Goal: Find specific page/section: Find specific page/section

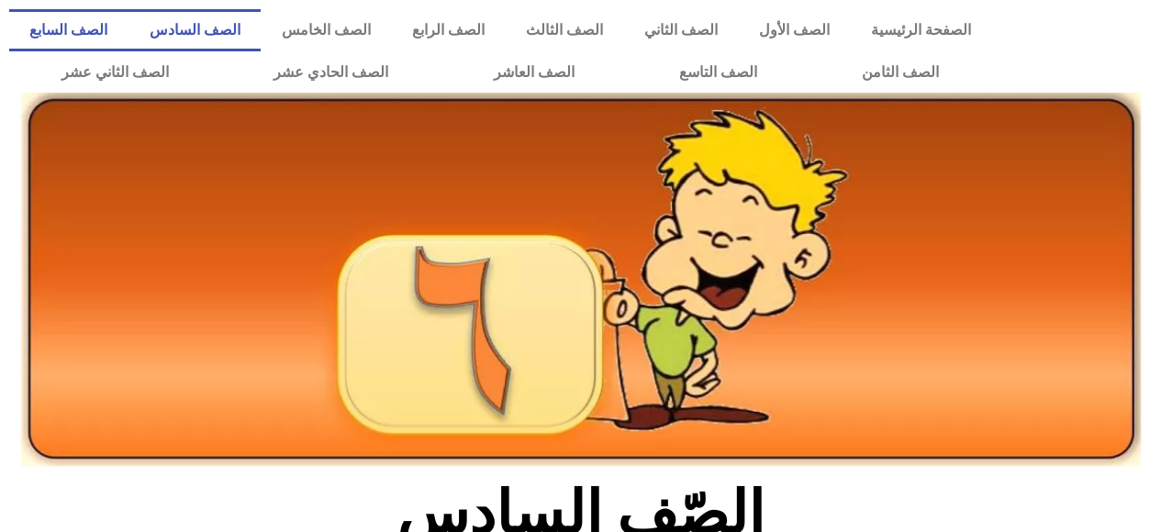
click at [129, 35] on link "الصف السابع" at bounding box center [68, 30] width 119 height 42
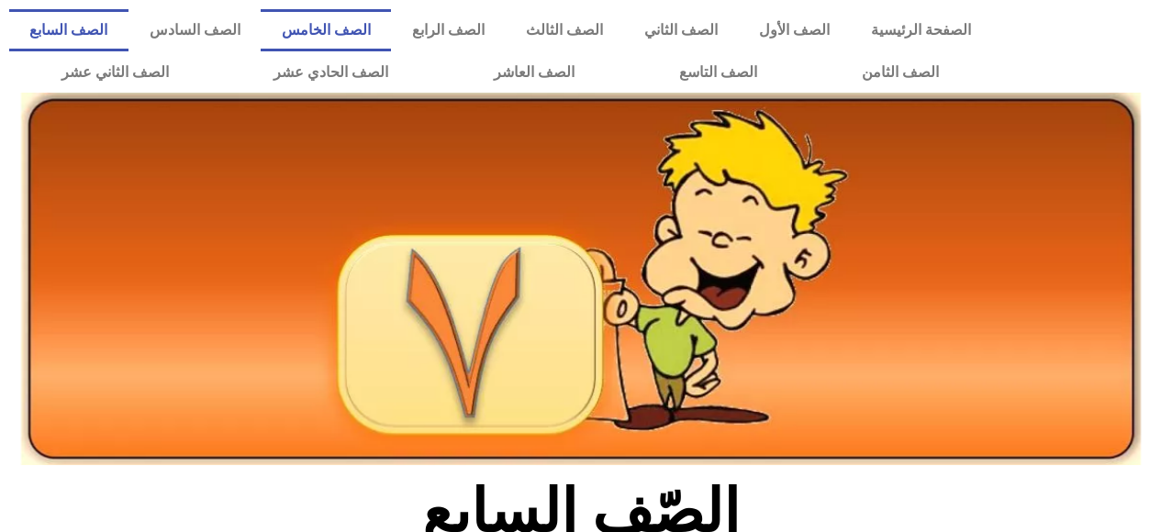
click at [391, 49] on link "الصف الخامس" at bounding box center [326, 30] width 130 height 42
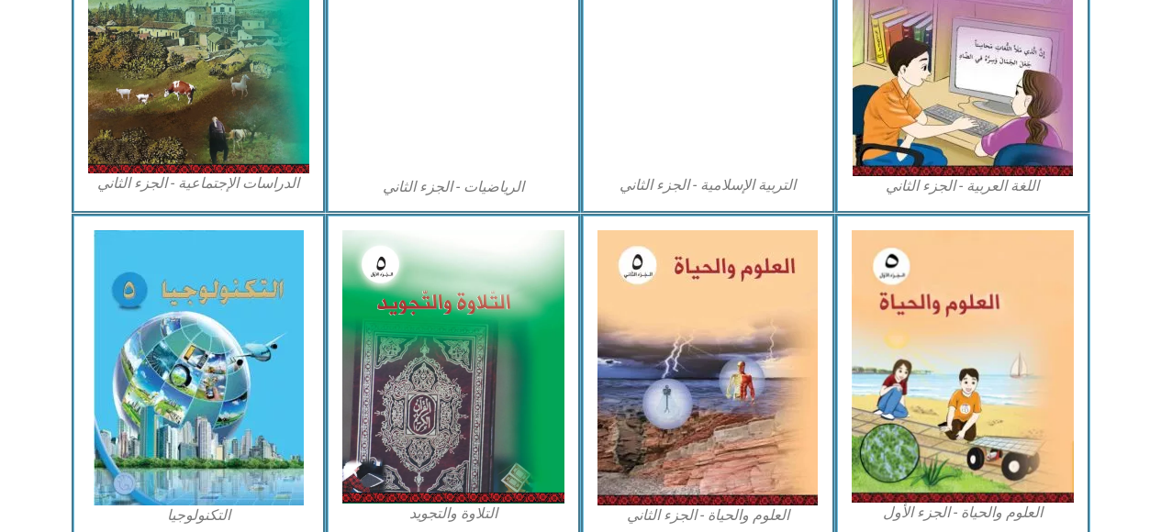
scroll to position [1026, 0]
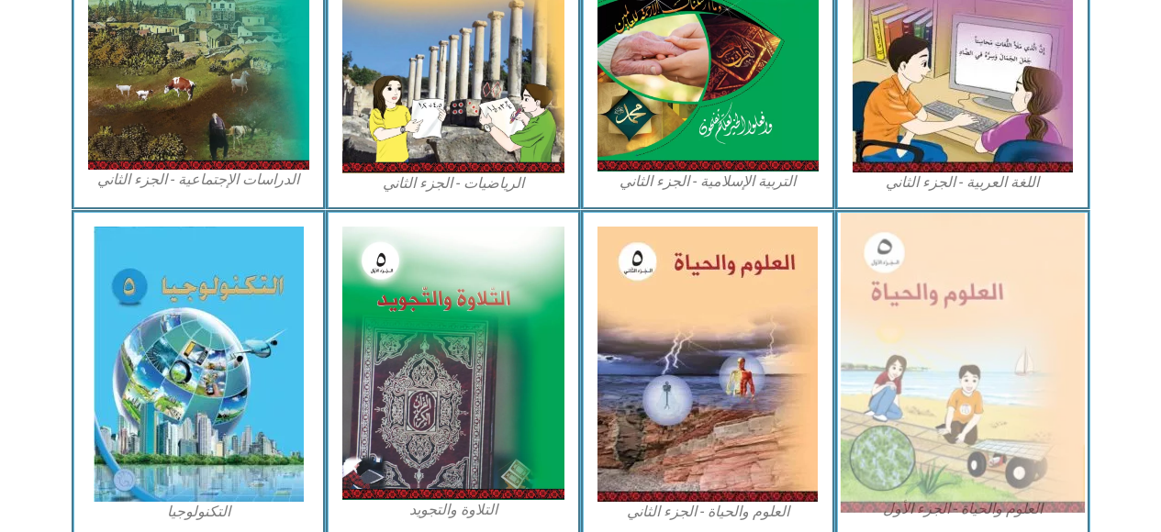
click at [917, 400] on img at bounding box center [963, 363] width 244 height 300
click at [893, 470] on img at bounding box center [963, 363] width 244 height 300
click at [896, 465] on img at bounding box center [963, 363] width 244 height 300
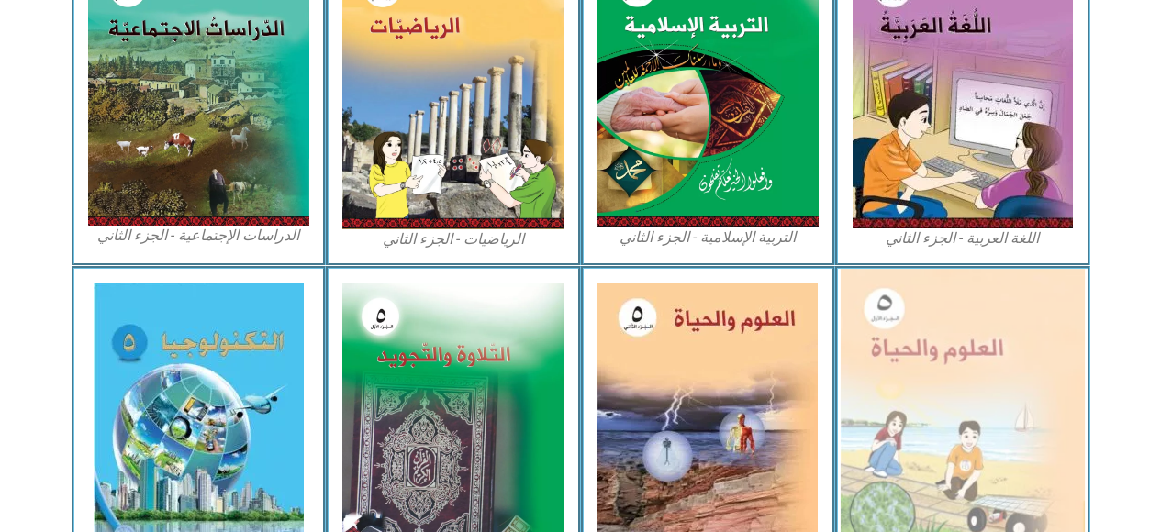
scroll to position [950, 0]
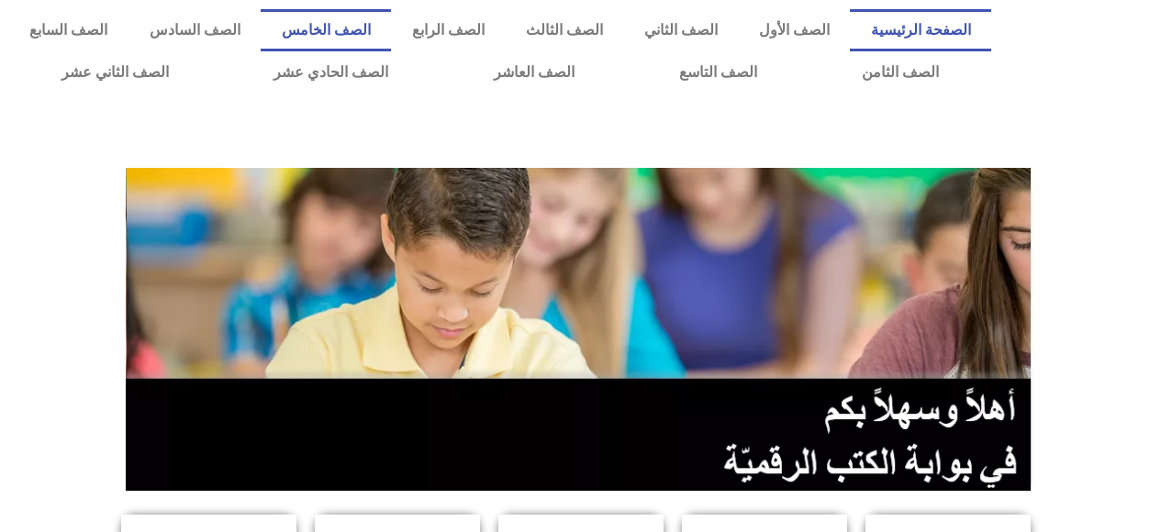
click at [391, 31] on link "الصف الخامس" at bounding box center [326, 30] width 130 height 42
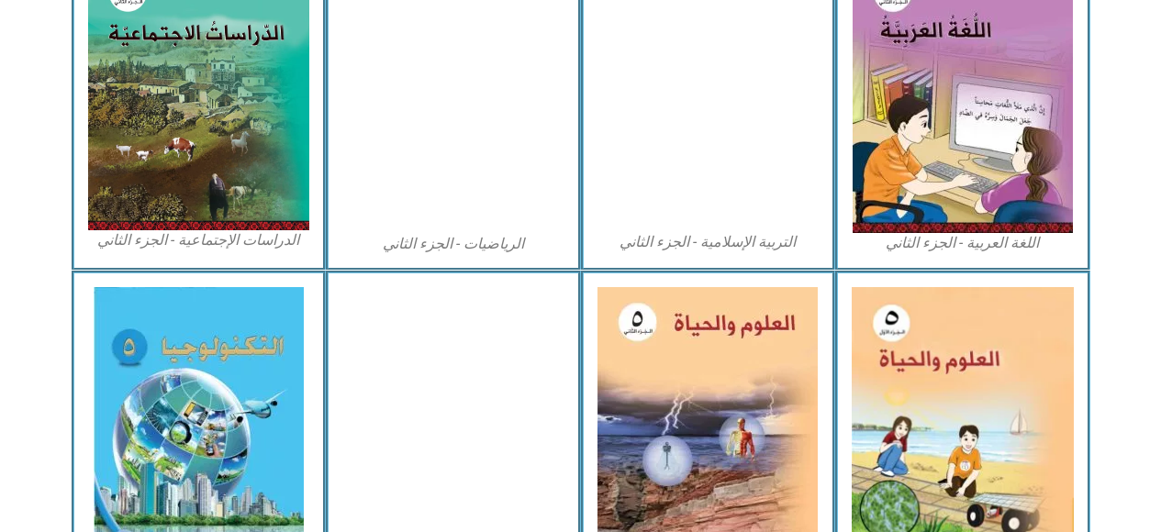
scroll to position [966, 0]
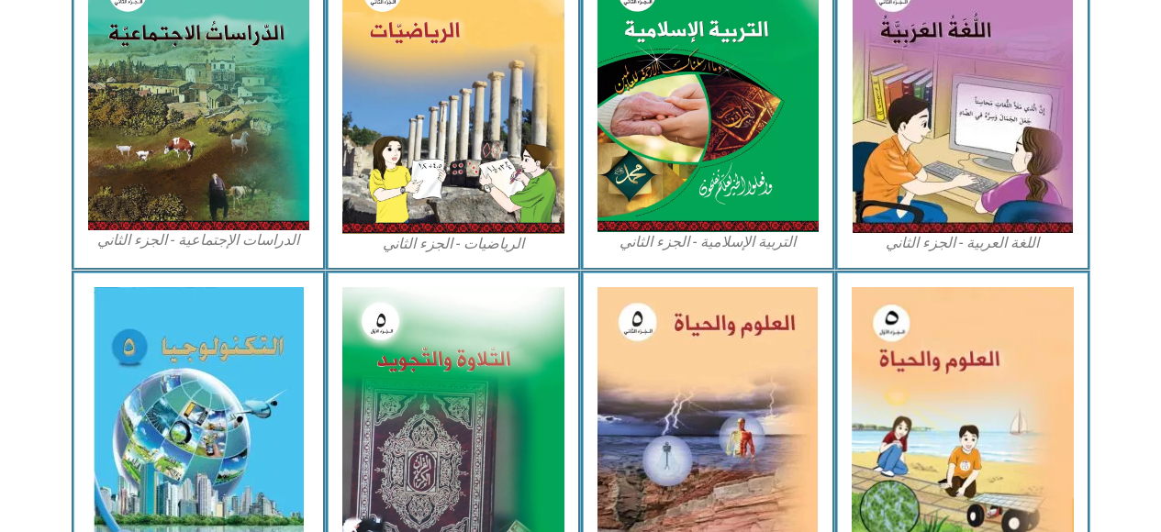
click at [942, 434] on img at bounding box center [963, 423] width 222 height 273
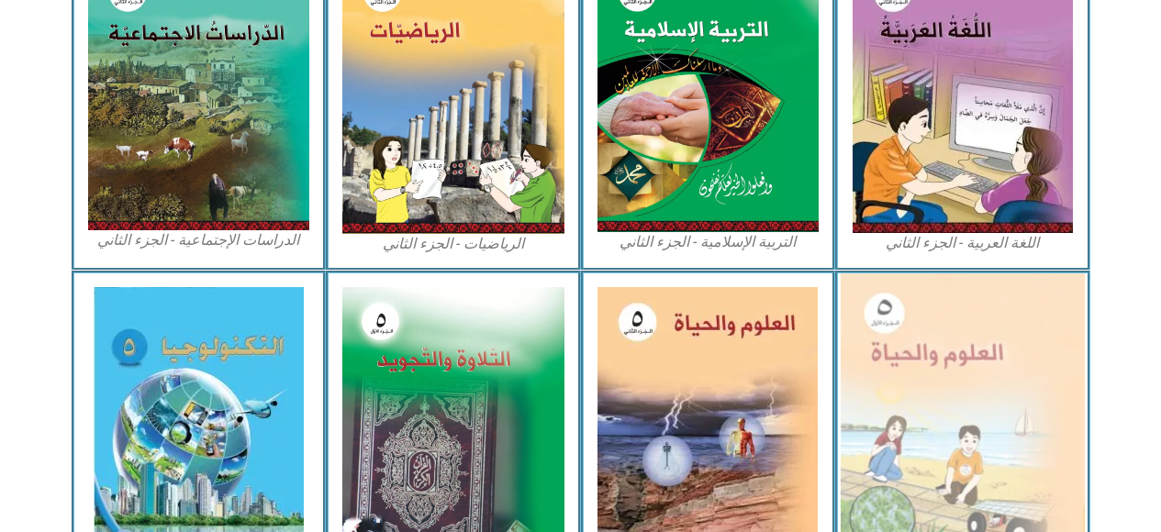
click at [942, 434] on img at bounding box center [963, 424] width 244 height 300
